Goal: Task Accomplishment & Management: Manage account settings

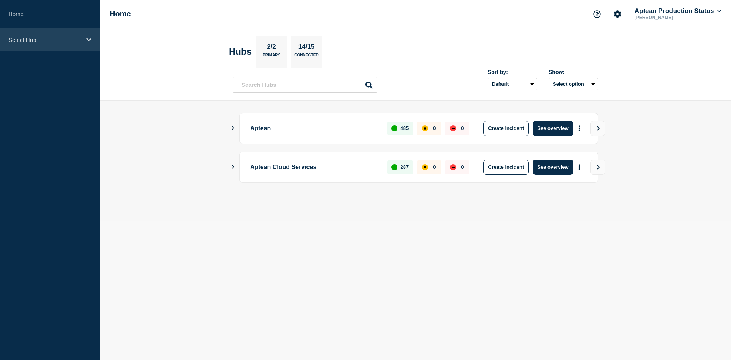
click at [67, 42] on p "Select Hub" at bounding box center [44, 40] width 73 height 6
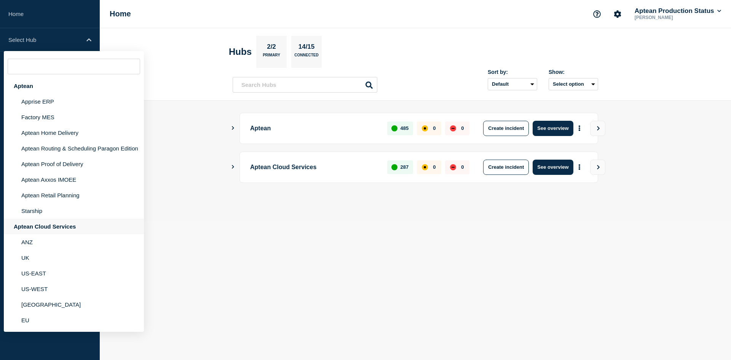
click at [44, 227] on div "Aptean Cloud Services" at bounding box center [74, 226] width 140 height 16
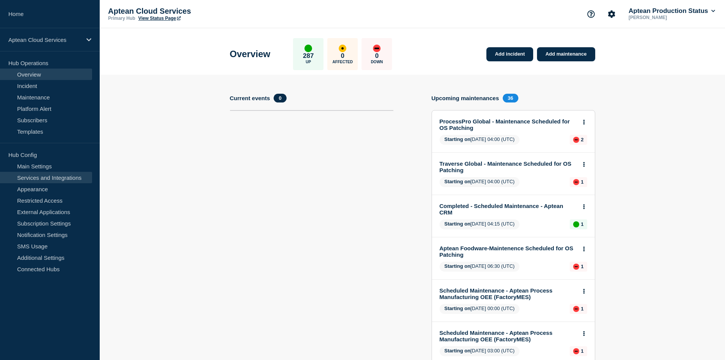
click at [59, 180] on link "Services and Integrations" at bounding box center [46, 177] width 92 height 11
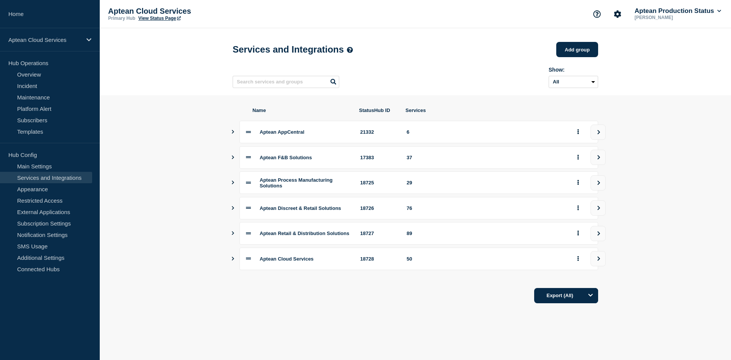
click at [232, 159] on icon "Show services" at bounding box center [233, 157] width 2 height 4
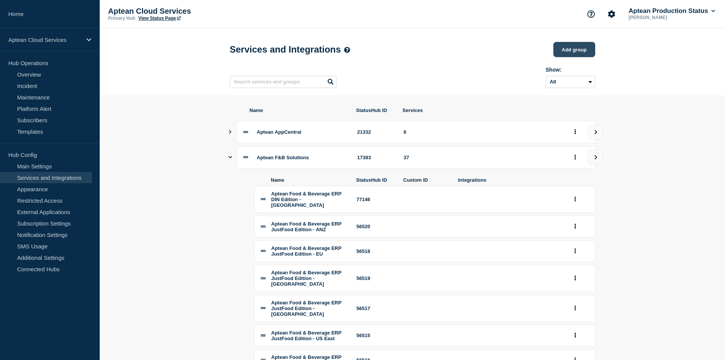
click at [570, 51] on button "Add group" at bounding box center [574, 49] width 42 height 15
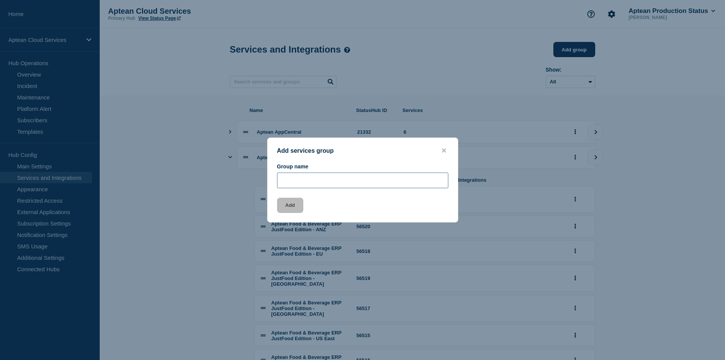
click at [312, 183] on input "Group name" at bounding box center [362, 180] width 171 height 16
click at [444, 150] on icon "close button" at bounding box center [444, 150] width 4 height 4
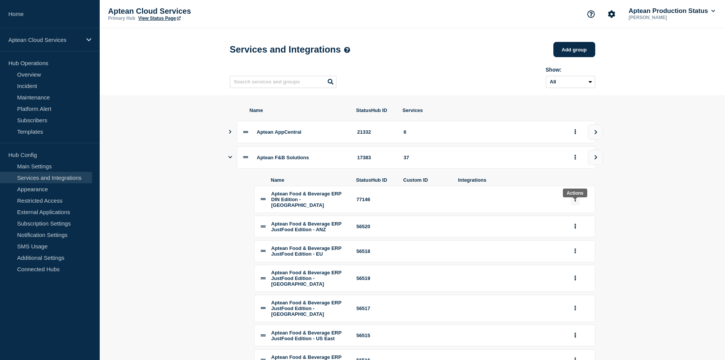
click at [574, 201] on icon "group actions" at bounding box center [575, 198] width 2 height 5
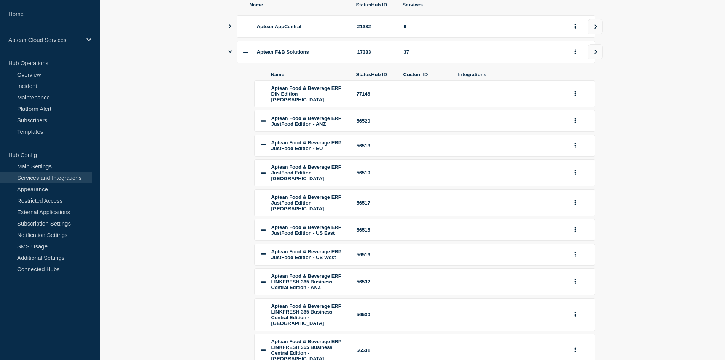
scroll to position [114, 0]
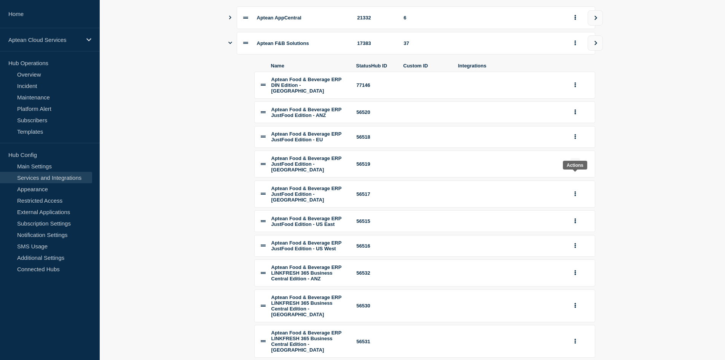
click at [575, 166] on icon "group actions" at bounding box center [575, 163] width 2 height 5
click at [577, 185] on button "Edit" at bounding box center [579, 179] width 38 height 12
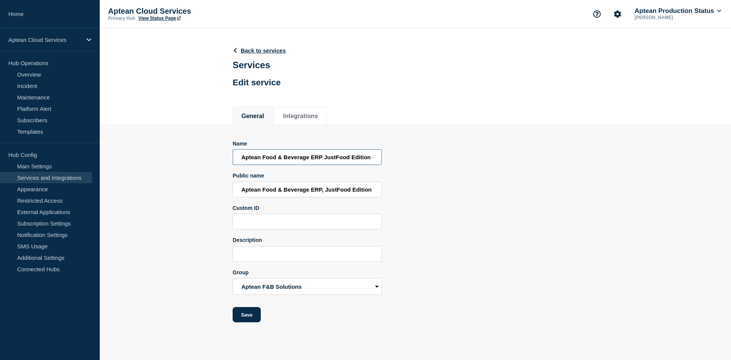
click at [320, 159] on input "Aptean Food & Beverage ERP JustFood Edition - [GEOGRAPHIC_DATA]" at bounding box center [306, 157] width 149 height 16
